Goal: Transaction & Acquisition: Book appointment/travel/reservation

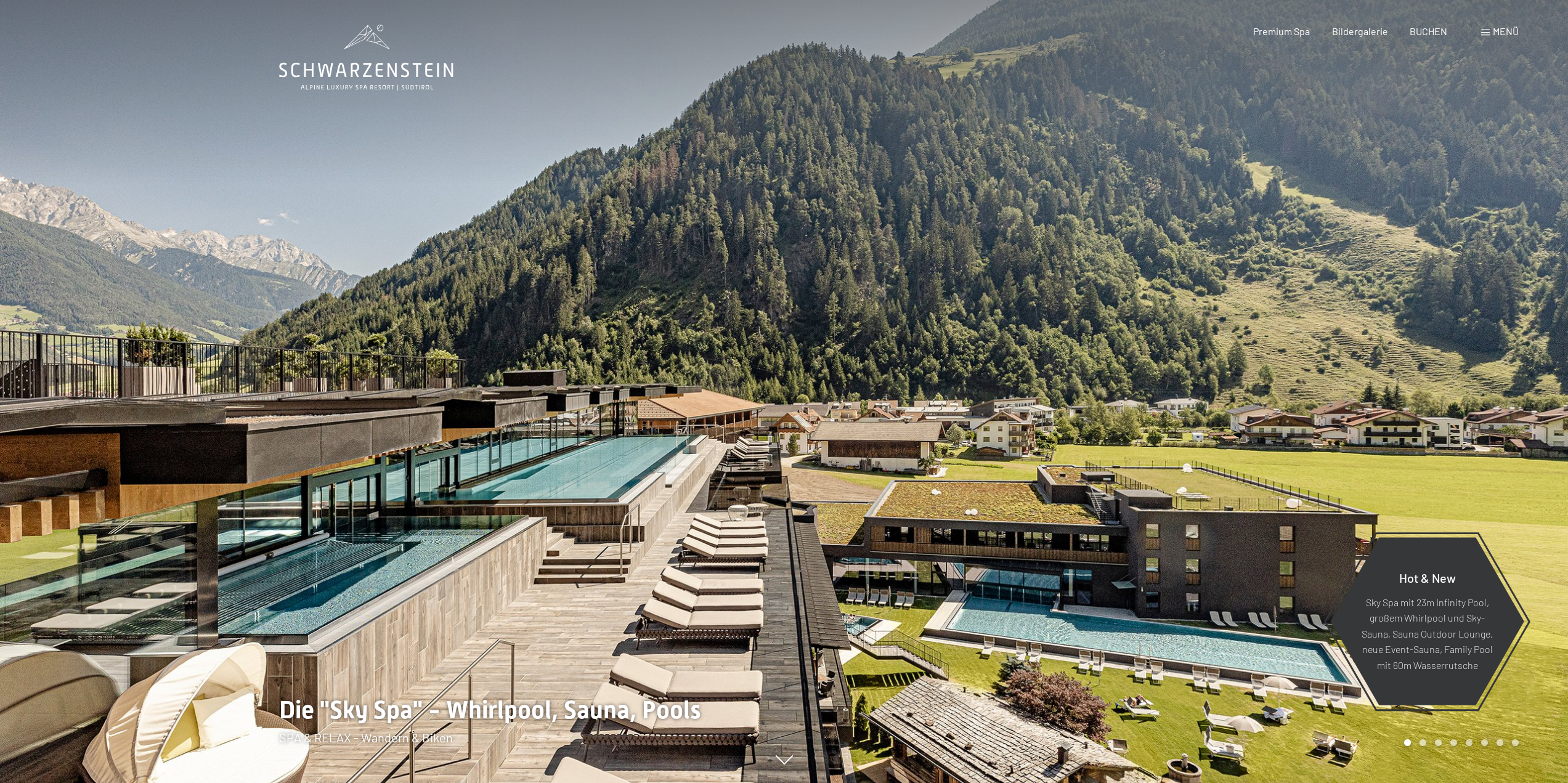
click at [1503, 30] on span "Menü" at bounding box center [1505, 31] width 26 height 12
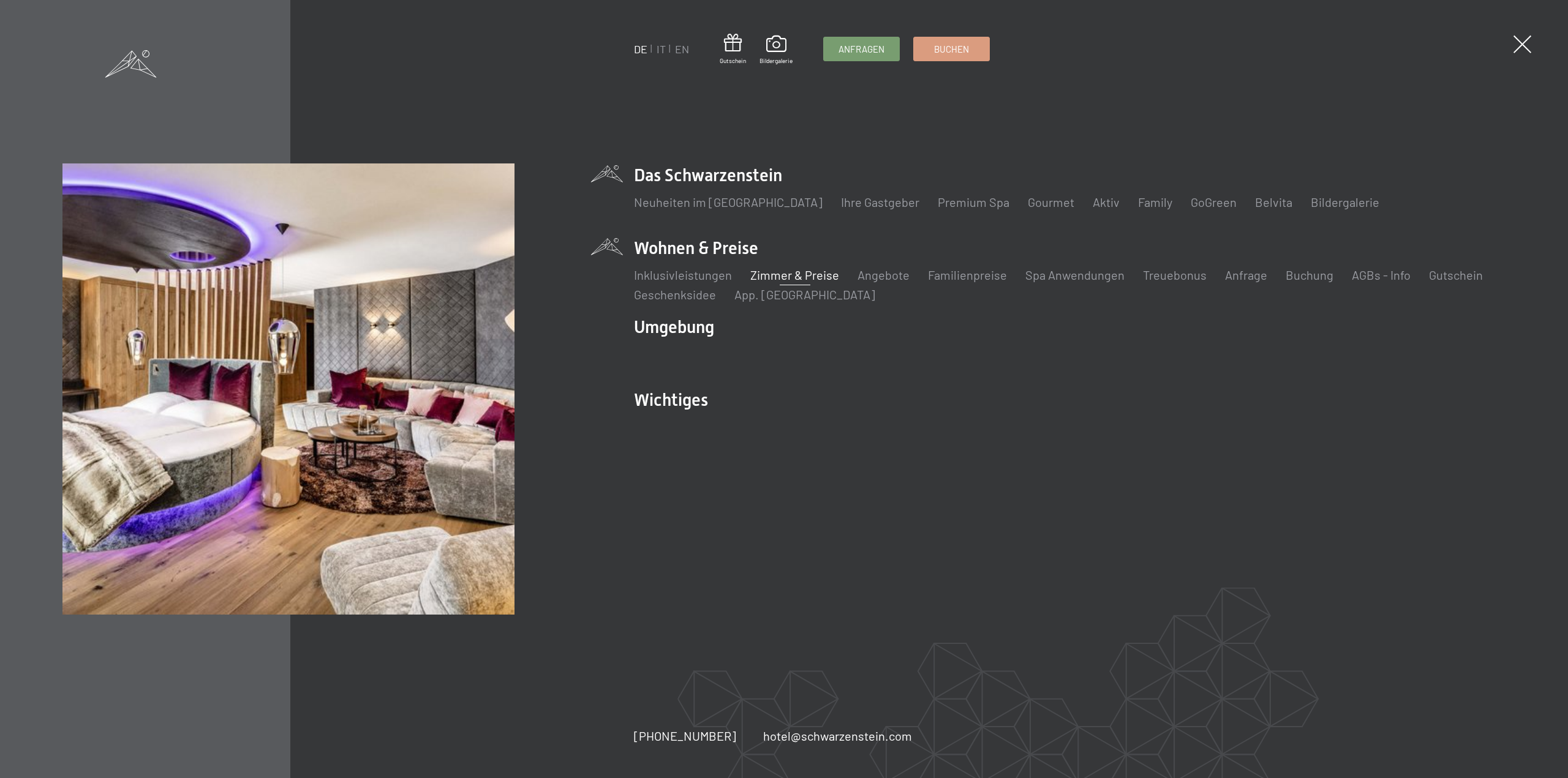
click at [783, 273] on link "Zimmer & Preise" at bounding box center [794, 275] width 89 height 15
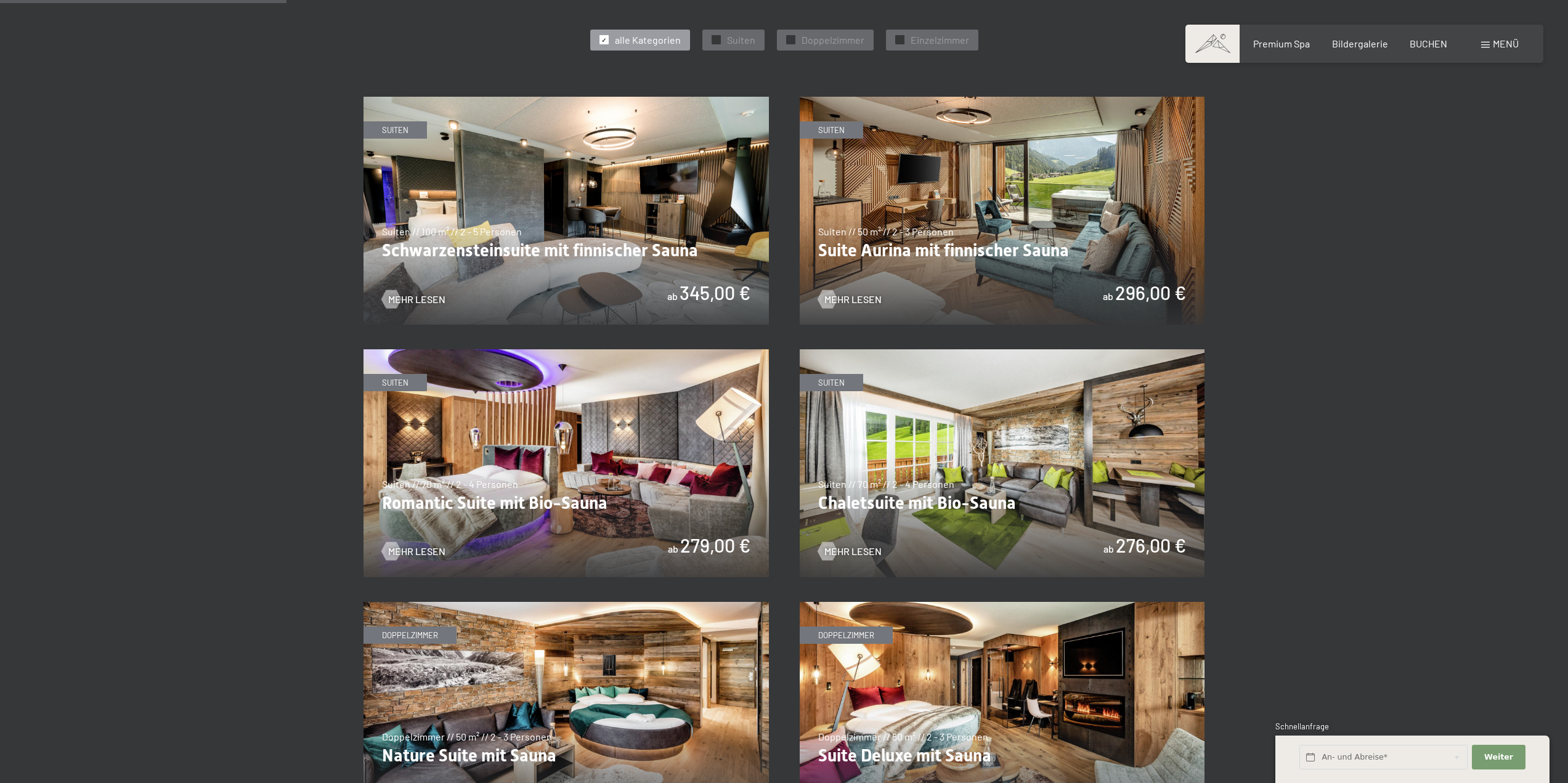
scroll to position [801, 0]
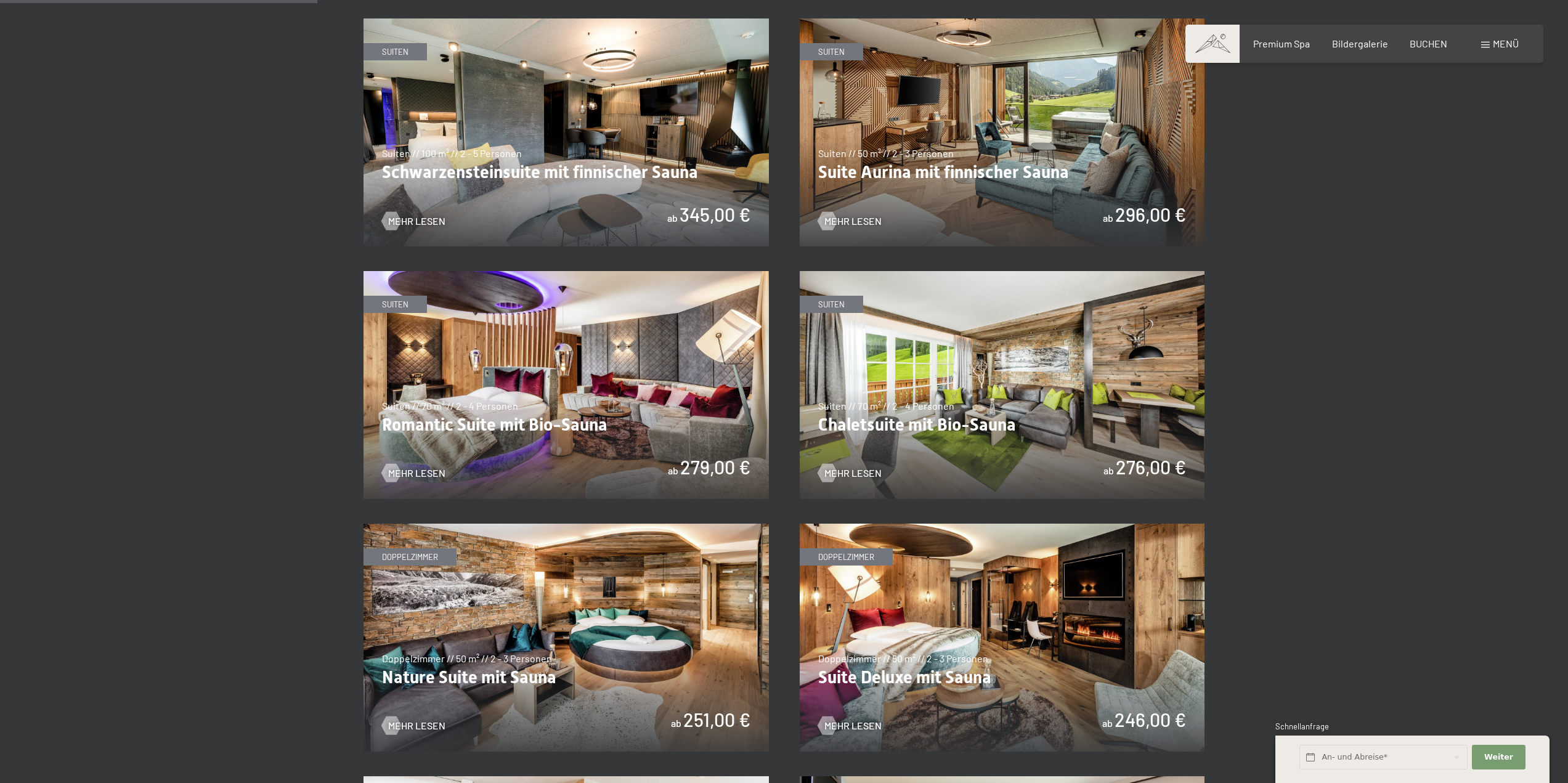
click at [478, 431] on img at bounding box center [566, 385] width 405 height 228
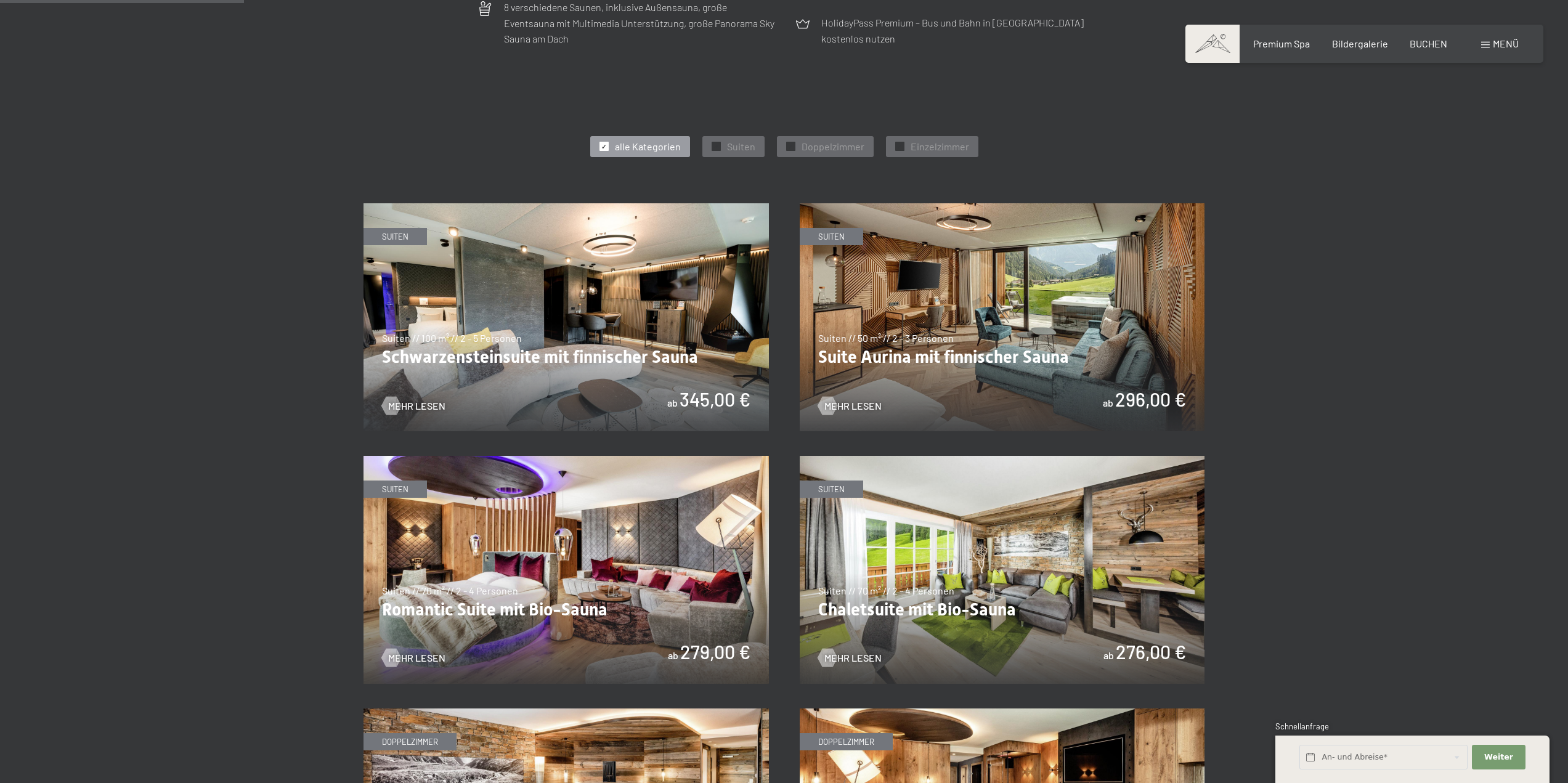
click at [563, 354] on img at bounding box center [566, 317] width 405 height 228
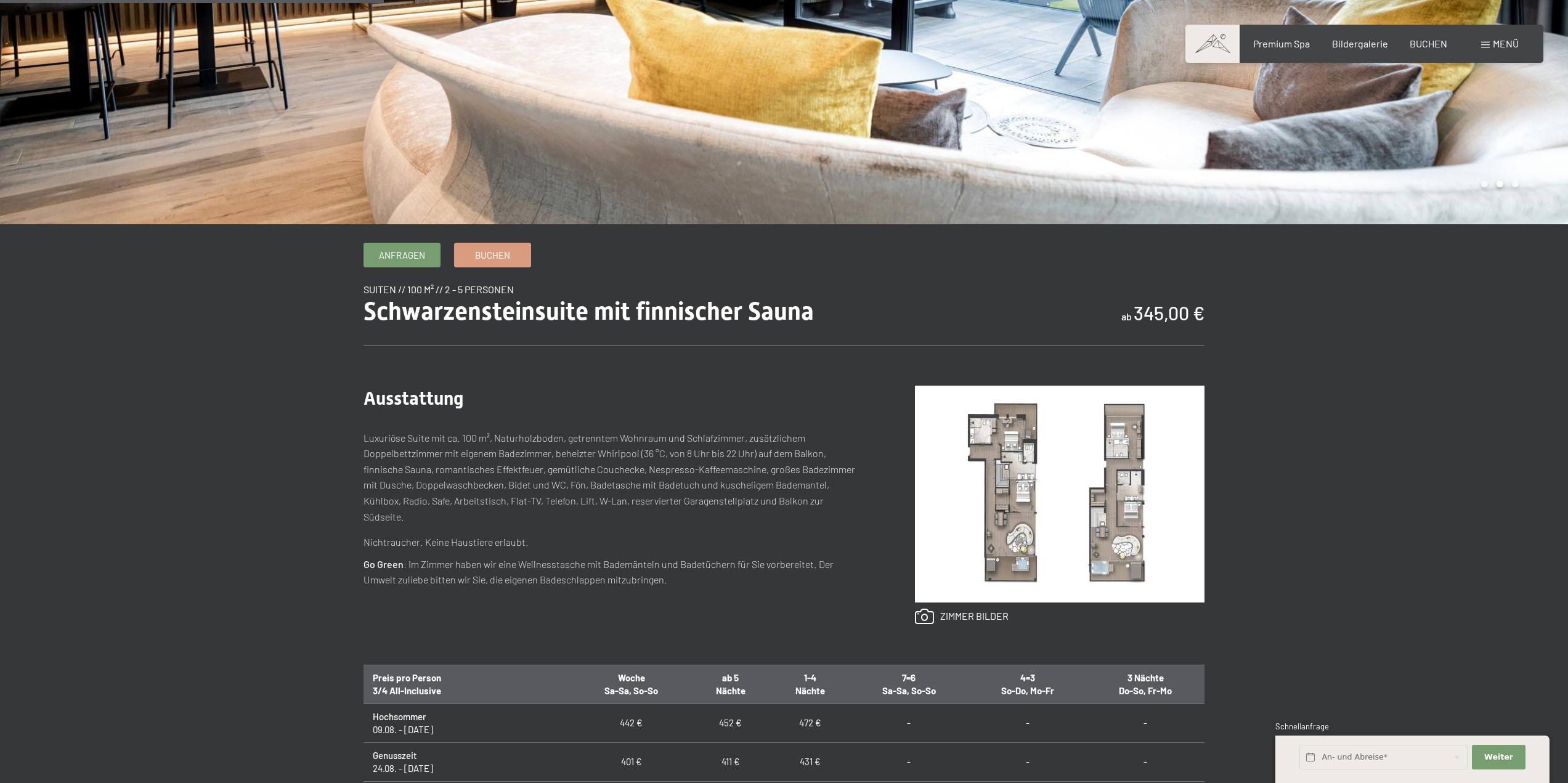
scroll to position [369, 0]
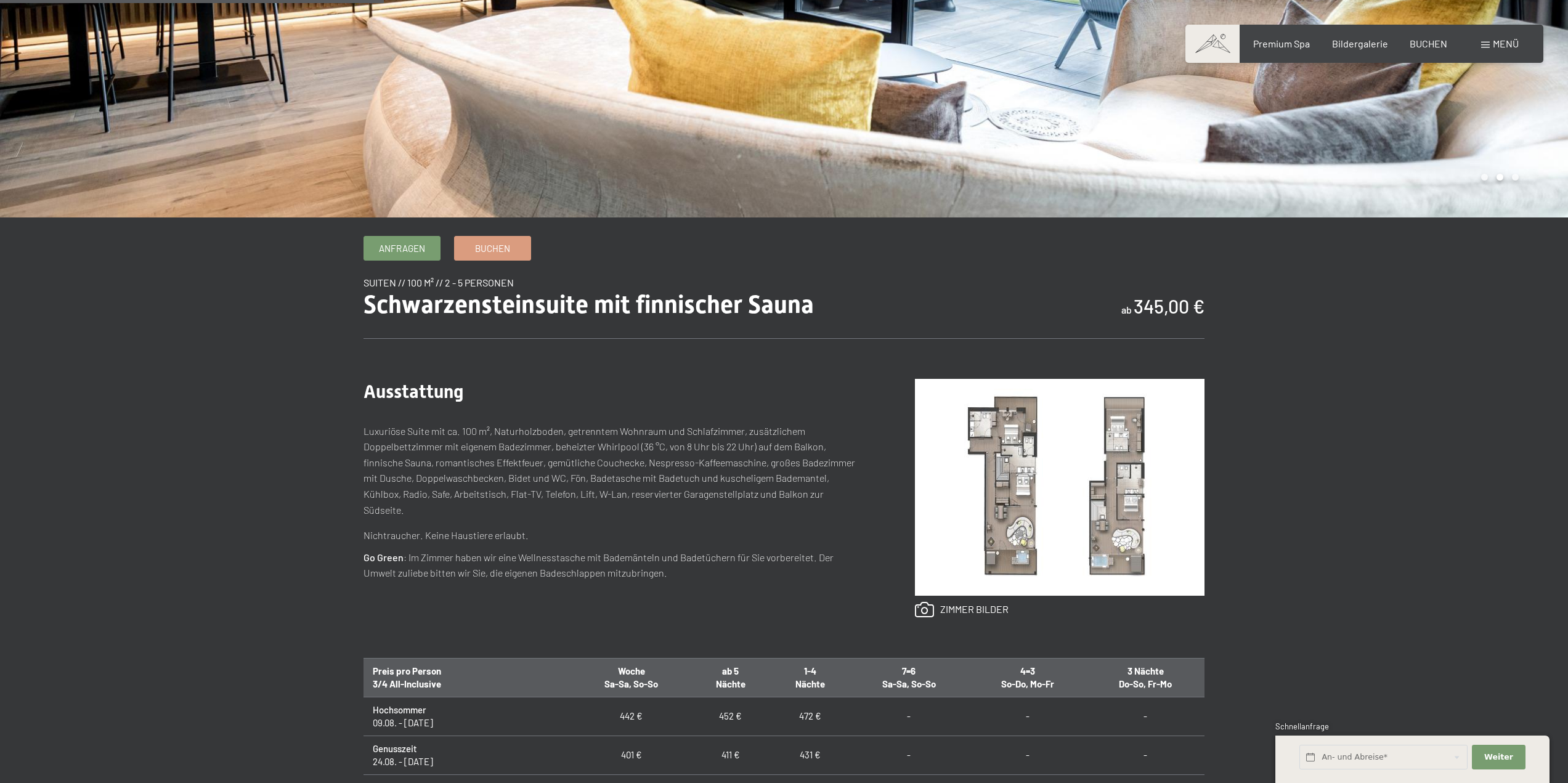
click at [1019, 486] on img at bounding box center [1059, 488] width 290 height 217
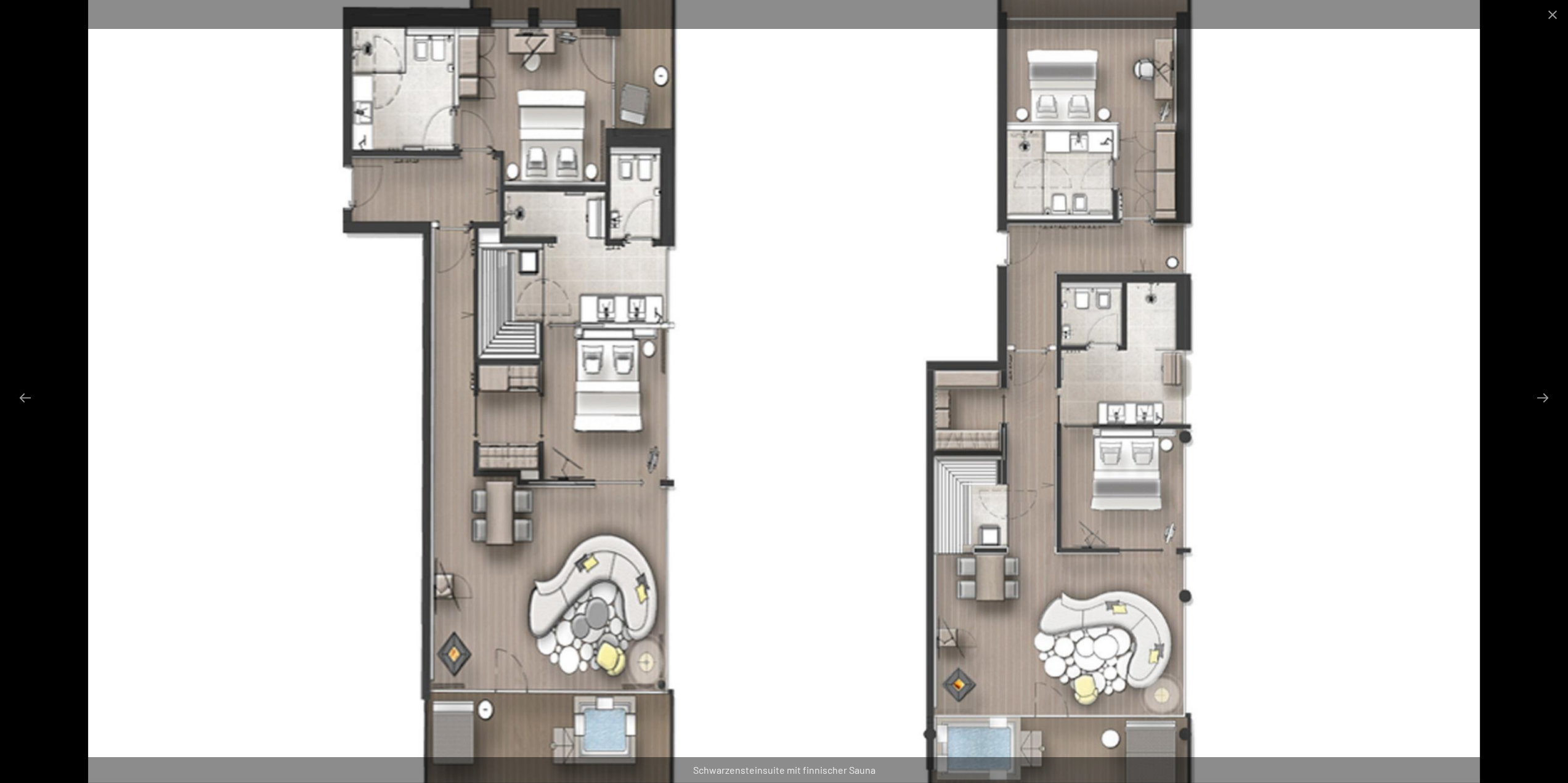
scroll to position [677, 0]
click at [1551, 13] on button "Close gallery" at bounding box center [1553, 14] width 31 height 29
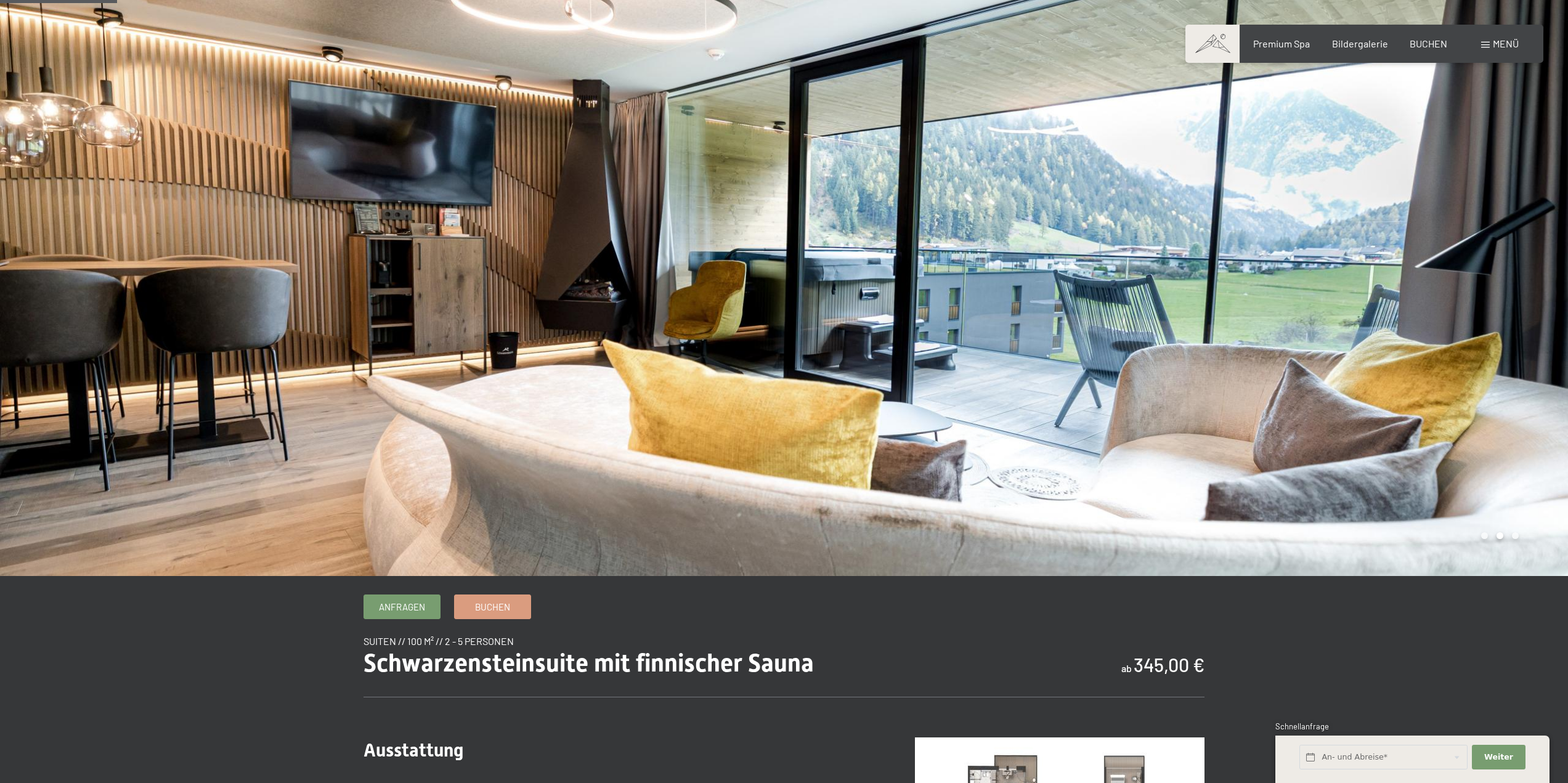
scroll to position [0, 0]
